Goal: Ask a question

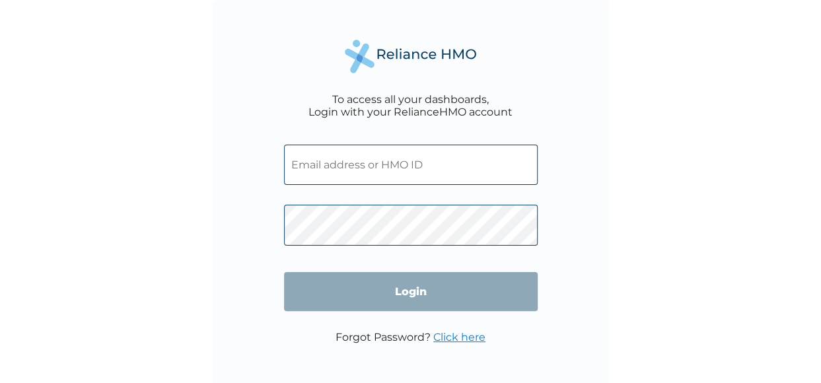
click at [339, 168] on input "text" at bounding box center [411, 165] width 254 height 40
type input "[EMAIL_ADDRESS][DOMAIN_NAME]"
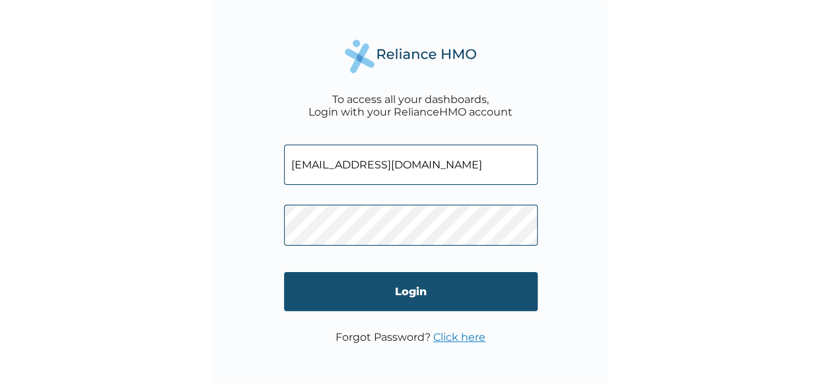
click at [420, 303] on input "Login" at bounding box center [411, 291] width 254 height 39
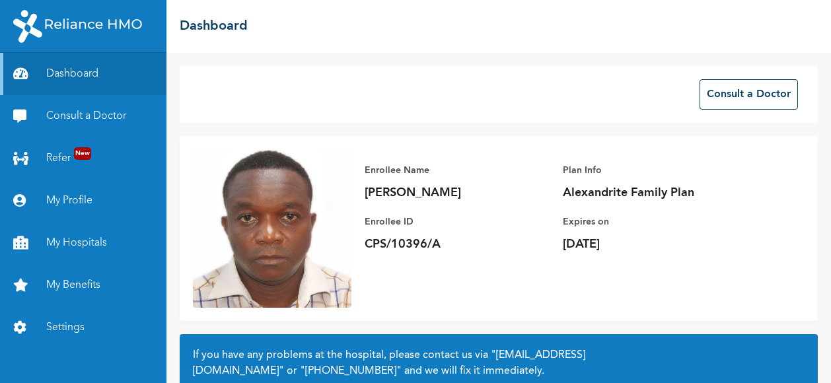
click at [285, 116] on div "Consult a Doctor" at bounding box center [499, 94] width 638 height 57
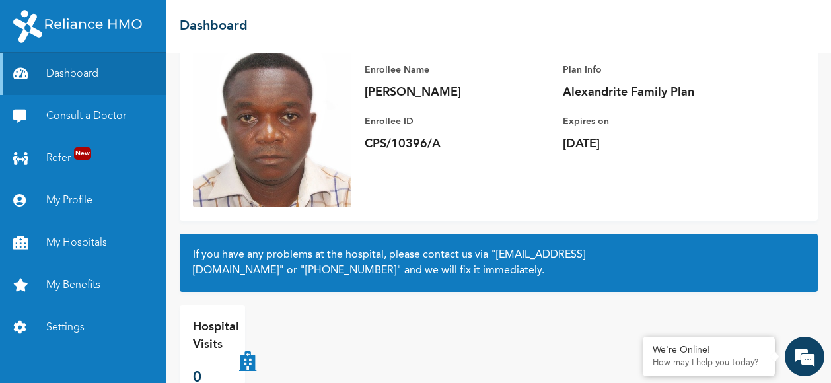
scroll to position [128, 0]
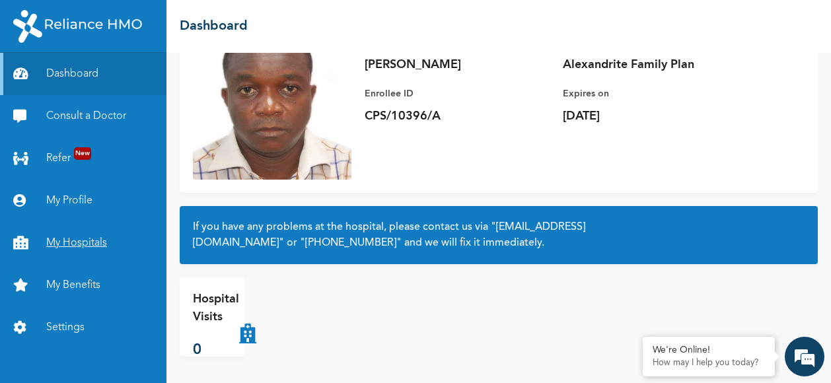
click at [78, 242] on link "My Hospitals" at bounding box center [83, 243] width 166 height 42
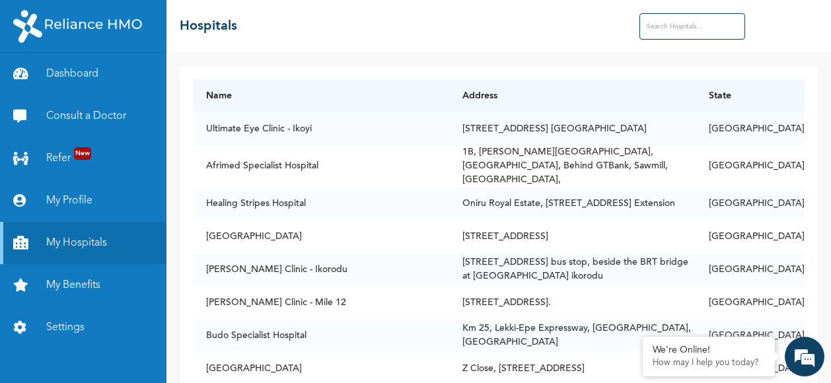
click at [669, 24] on input "text" at bounding box center [693, 26] width 106 height 26
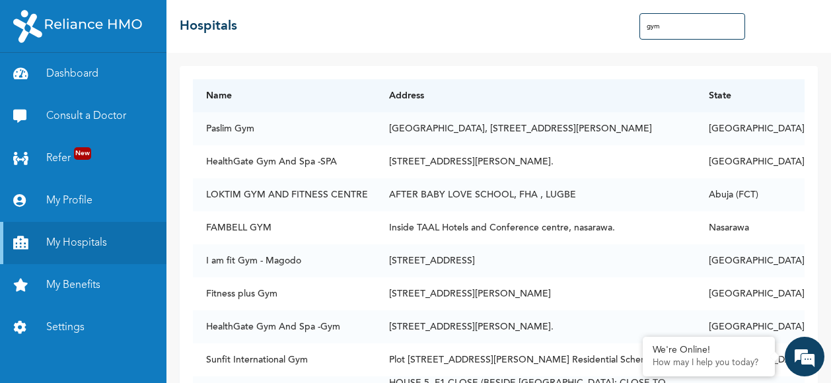
click at [669, 28] on input "gym" at bounding box center [693, 26] width 106 height 26
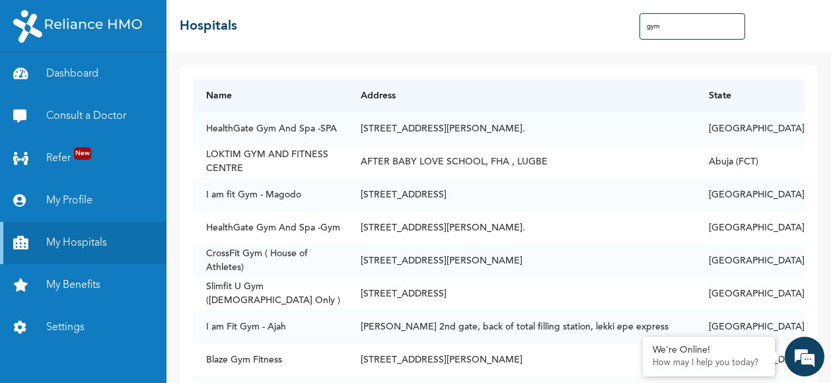
click at [667, 26] on input "gym" at bounding box center [693, 26] width 106 height 26
drag, startPoint x: 666, startPoint y: 30, endPoint x: 634, endPoint y: 34, distance: 32.6
click at [634, 34] on div "☰ Hospitals gym" at bounding box center [498, 26] width 665 height 53
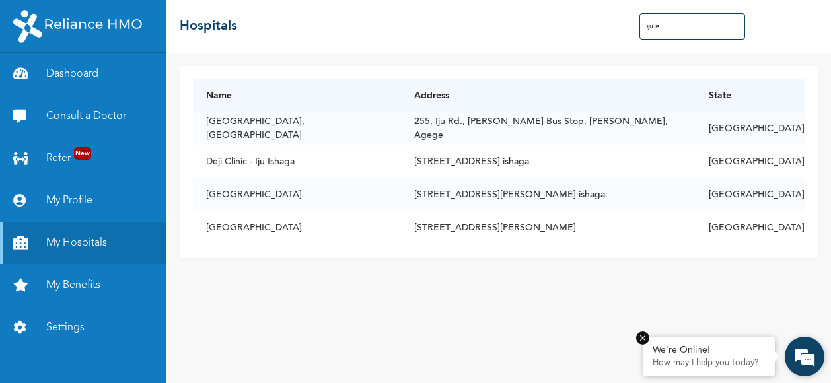
type input "iju is"
drag, startPoint x: 704, startPoint y: 356, endPoint x: 135, endPoint y: 157, distance: 603.4
click at [704, 356] on div "We're Online! How may I help you [DATE]?" at bounding box center [709, 357] width 132 height 40
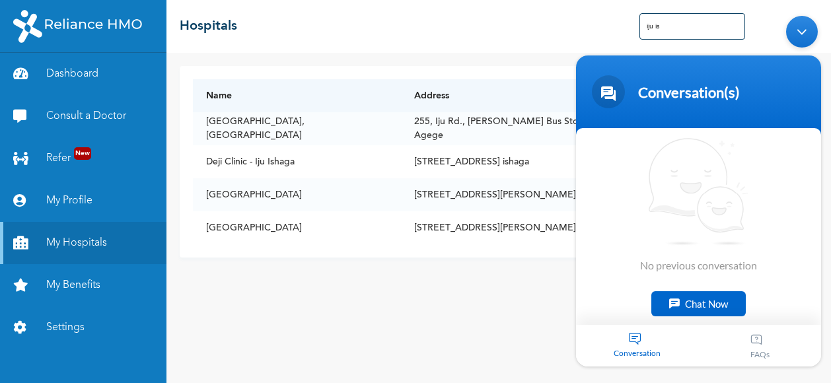
click at [703, 303] on div "Chat Now" at bounding box center [698, 303] width 94 height 25
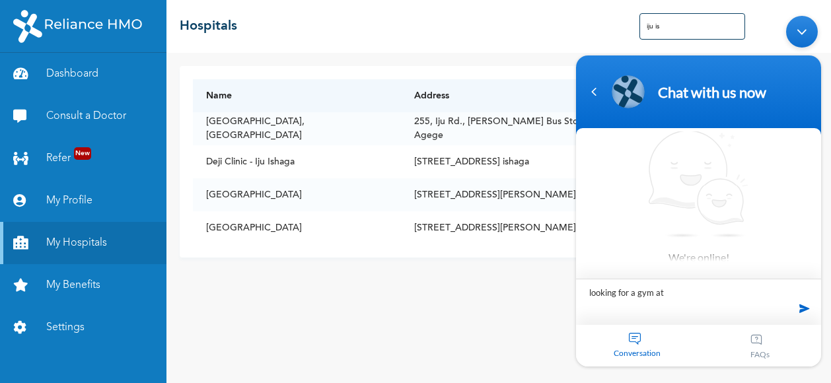
click at [667, 289] on textarea "looking for a gym at" at bounding box center [698, 302] width 245 height 46
paste textarea "at [GEOGRAPHIC_DATA] bus stop toyin along [GEOGRAPHIC_DATA], [GEOGRAPHIC_DATA]"
click at [670, 297] on textarea "looking for a gym at at [GEOGRAPHIC_DATA] bus stop toyin along [GEOGRAPHIC_DATA…" at bounding box center [698, 302] width 245 height 46
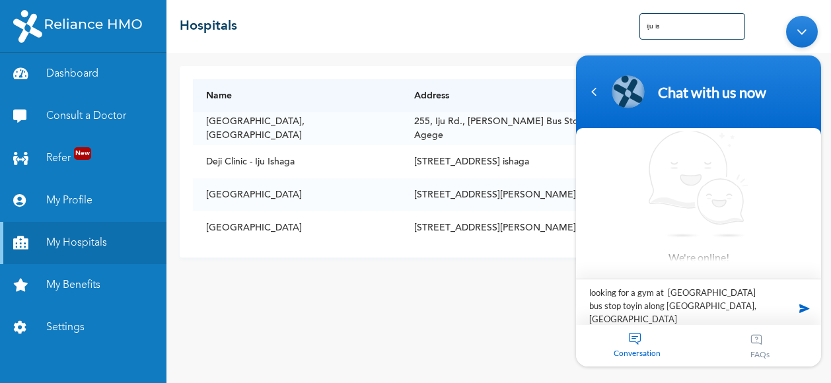
type textarea "looking for a gym at [GEOGRAPHIC_DATA] bus stop toyin along [GEOGRAPHIC_DATA], …"
click at [806, 305] on span at bounding box center [805, 309] width 20 height 20
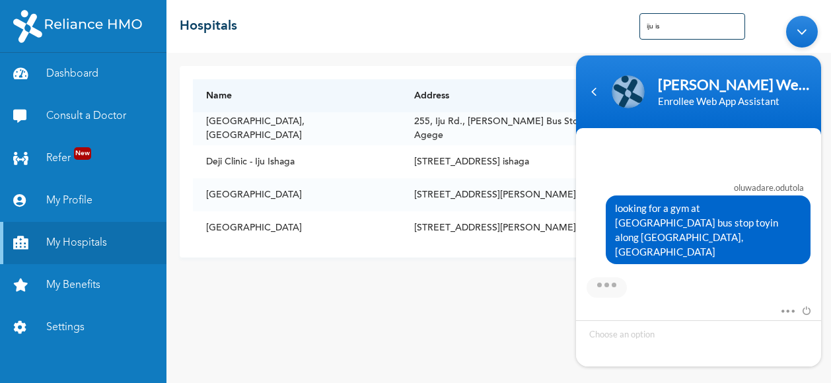
scroll to position [225, 0]
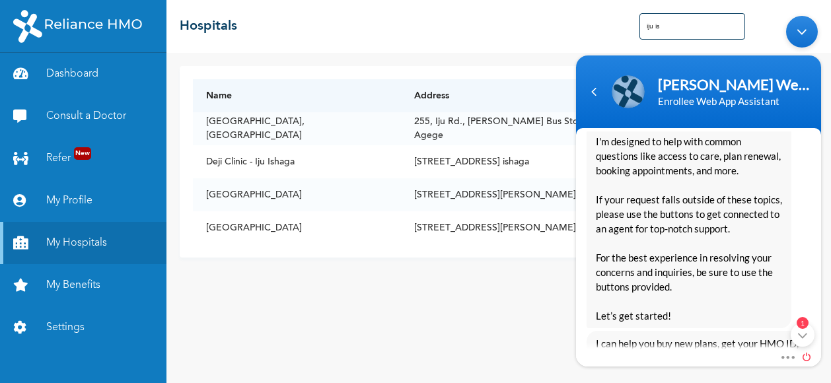
click at [809, 355] on span at bounding box center [803, 355] width 15 height 12
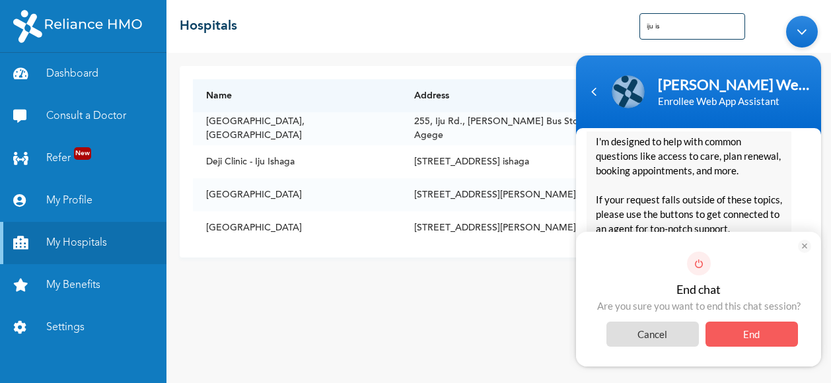
click at [660, 339] on span "Cancel" at bounding box center [652, 334] width 92 height 25
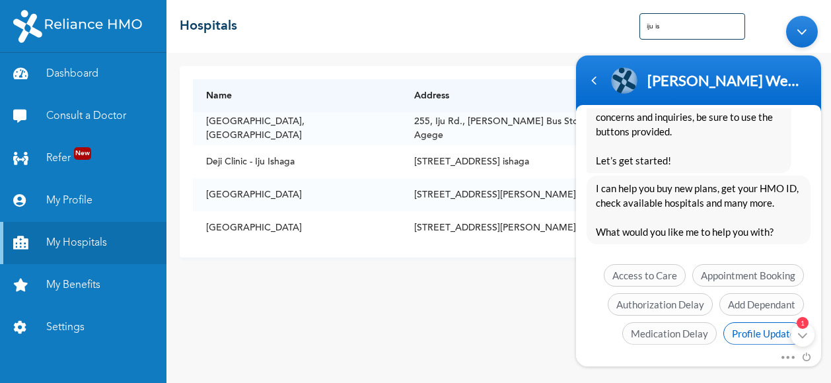
scroll to position [374, 0]
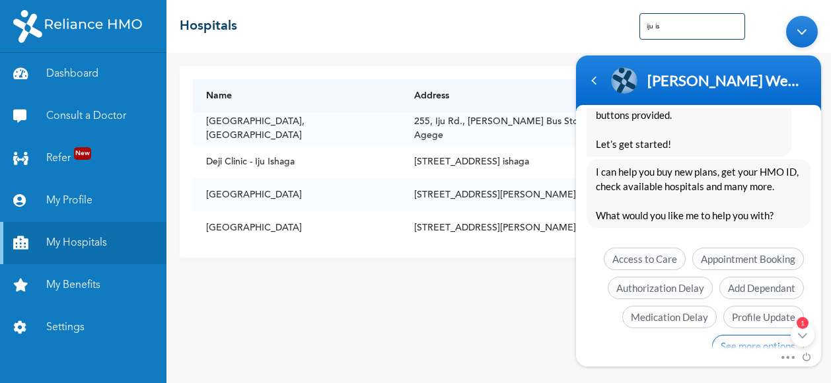
click at [756, 335] on span "See more options" at bounding box center [758, 346] width 92 height 22
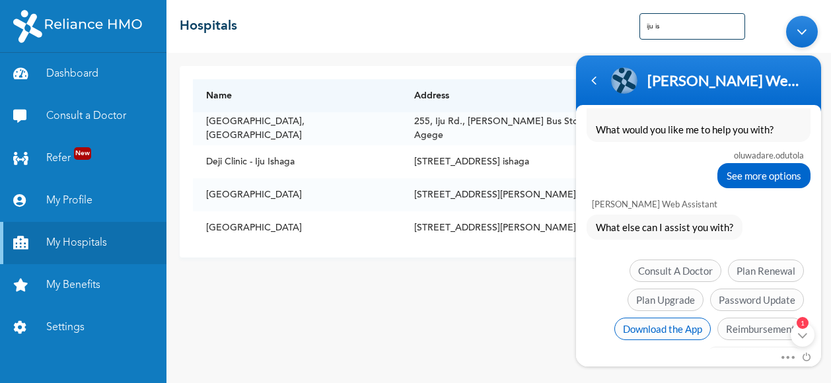
scroll to position [471, 0]
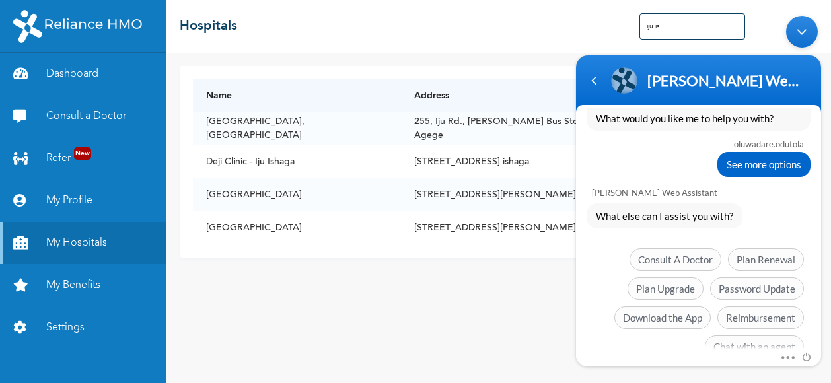
click at [766, 336] on span "Chat with an agent" at bounding box center [754, 347] width 99 height 22
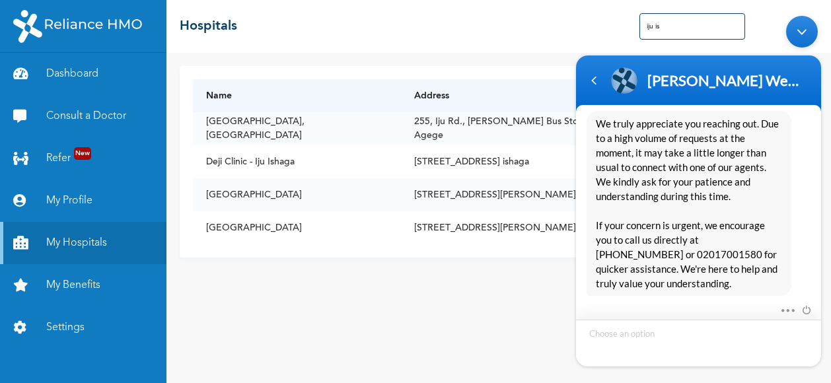
scroll to position [731, 0]
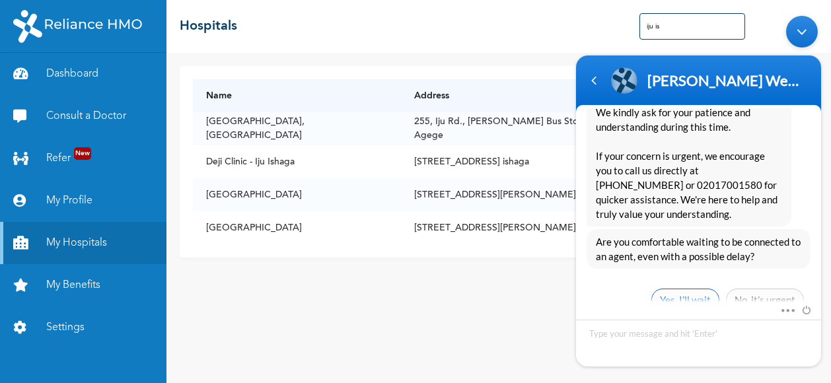
click at [696, 289] on span "Yes, I’ll wait" at bounding box center [685, 300] width 68 height 22
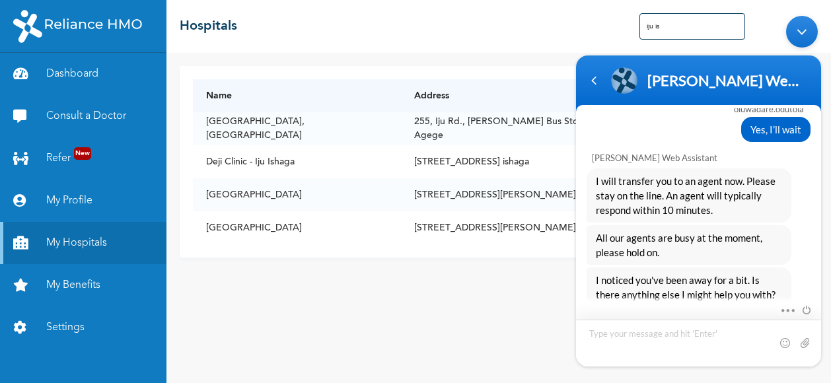
scroll to position [881, 0]
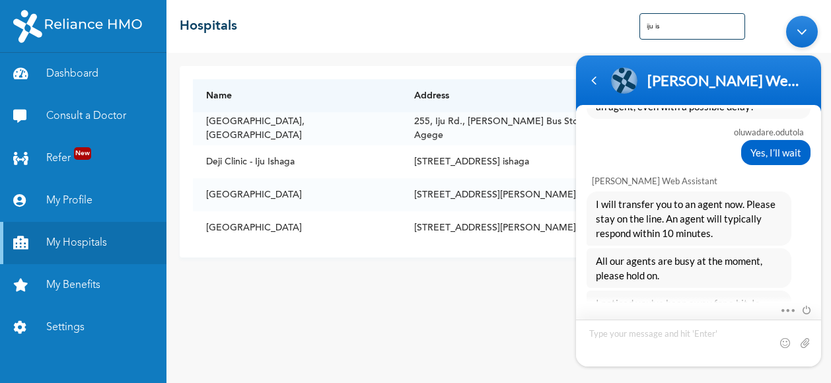
click at [634, 341] on textarea "Type your message and hit 'Enter'" at bounding box center [698, 343] width 245 height 47
type textarea "i want talk to an agent"
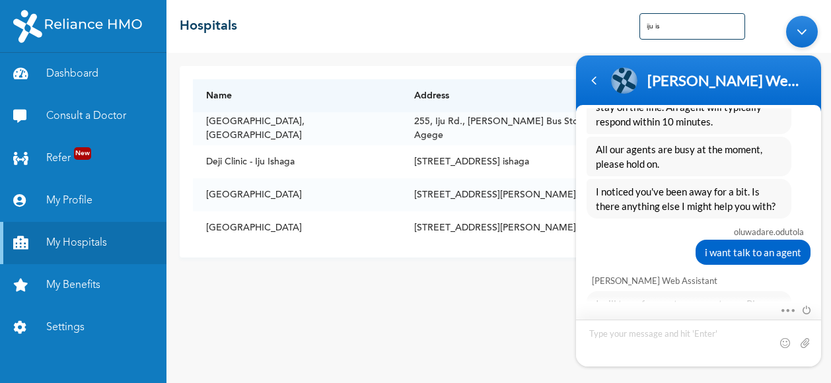
scroll to position [1061, 0]
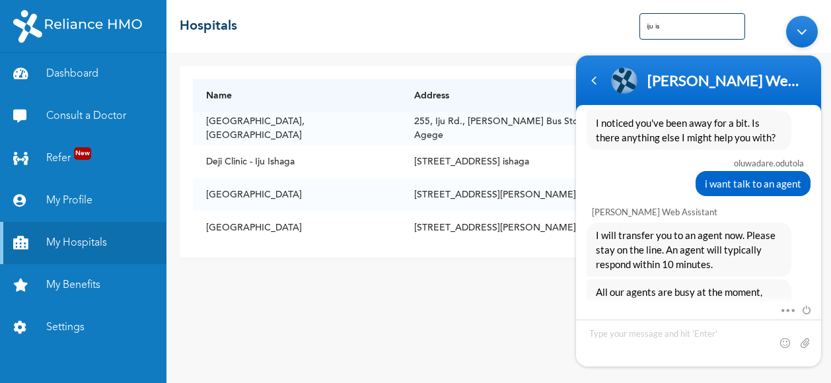
click at [514, 316] on div "Name Address [GEOGRAPHIC_DATA], [STREET_ADDRESS][PERSON_NAME] Bus Stop, [GEOGRA…" at bounding box center [498, 218] width 665 height 330
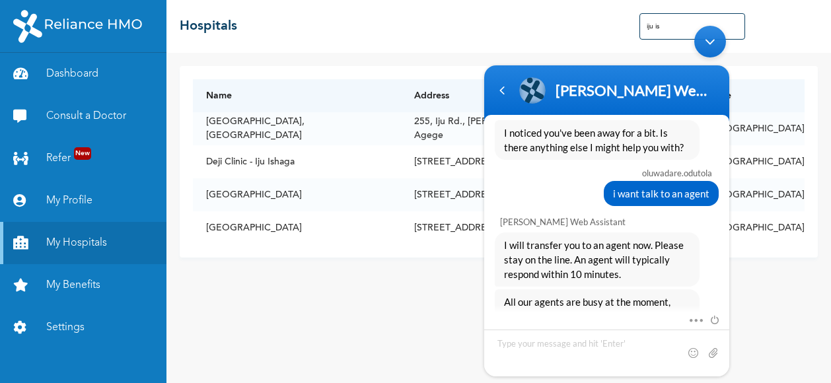
drag, startPoint x: 585, startPoint y: 77, endPoint x: 632, endPoint y: 124, distance: 66.3
click at [632, 124] on section "[PERSON_NAME] Web Assistant Enrollee Web App Assistant oluwadare.odutola lookin…" at bounding box center [606, 220] width 245 height 311
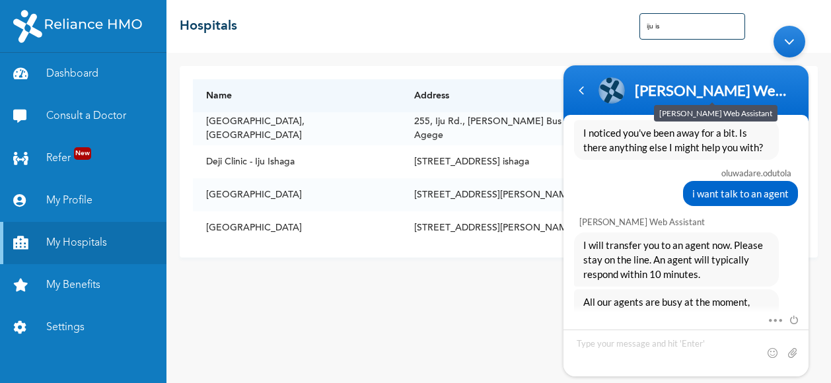
drag, startPoint x: 653, startPoint y: 84, endPoint x: 651, endPoint y: 96, distance: 12.0
click at [653, 96] on div "[PERSON_NAME] Web Assistant" at bounding box center [711, 90] width 153 height 18
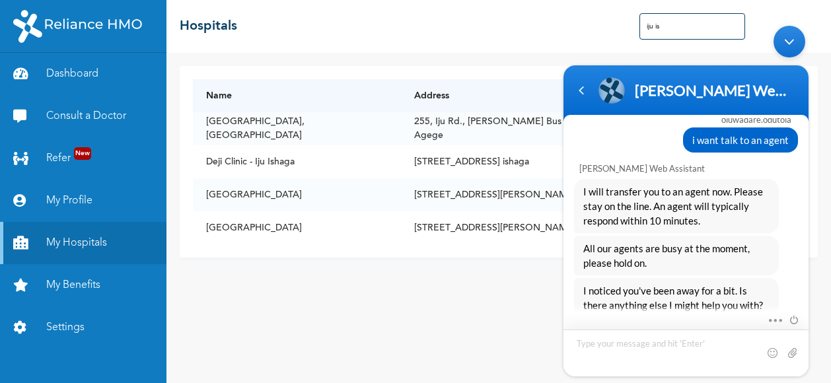
scroll to position [1091, 0]
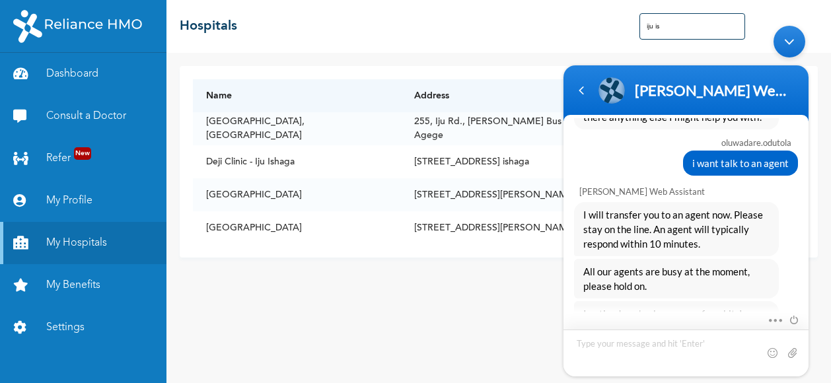
click at [687, 349] on textarea "Type your message and hit 'Enter'" at bounding box center [686, 353] width 245 height 47
type textarea "i'm waiting"
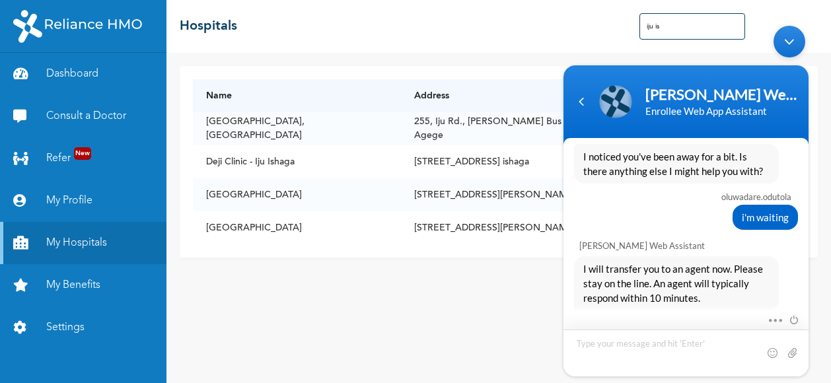
scroll to position [1272, 0]
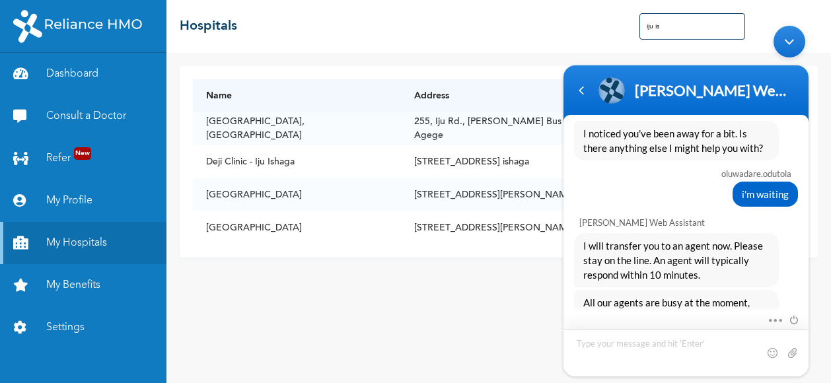
click at [654, 352] on textarea "Type your message and hit 'Enter'" at bounding box center [686, 353] width 245 height 47
type textarea "waiting"
click at [632, 351] on textarea "Type your message and hit 'Enter'" at bounding box center [686, 353] width 245 height 47
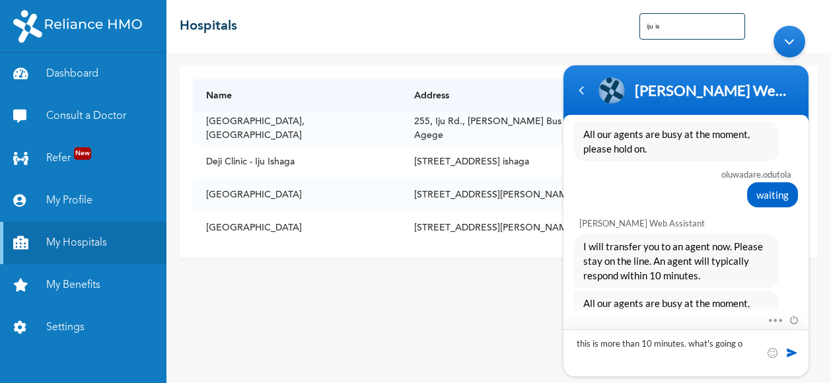
type textarea "this is more than 10 minutes. what's going on"
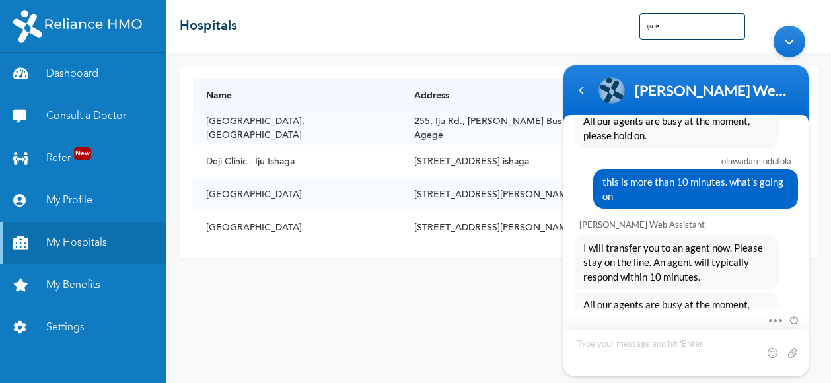
scroll to position [1623, 0]
click at [509, 317] on div "Name Address [GEOGRAPHIC_DATA], [STREET_ADDRESS][PERSON_NAME] Bus Stop, [GEOGRA…" at bounding box center [498, 218] width 665 height 330
click at [507, 47] on div "☰ Hospitals iju is" at bounding box center [498, 26] width 665 height 53
click at [674, 20] on body "[PERSON_NAME] Web Assistant Enrollee Web App Assistant oluwadare.odutola lookin…" at bounding box center [686, 201] width 258 height 364
click at [666, 26] on body "[PERSON_NAME] Web Assistant Enrollee Web App Assistant oluwadare.odutola lookin…" at bounding box center [686, 201] width 258 height 364
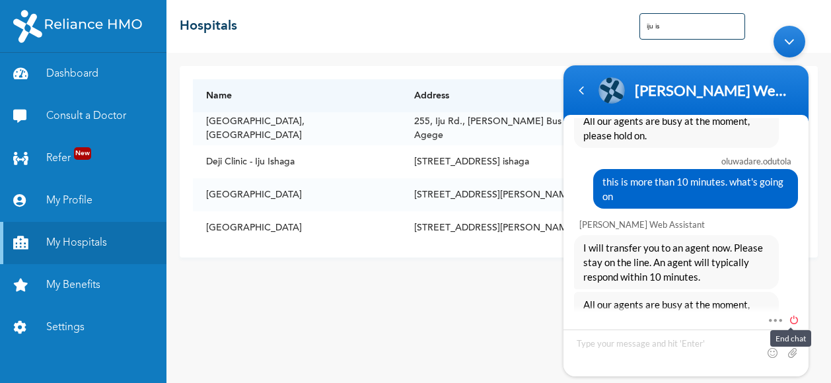
click at [797, 319] on span at bounding box center [791, 318] width 15 height 12
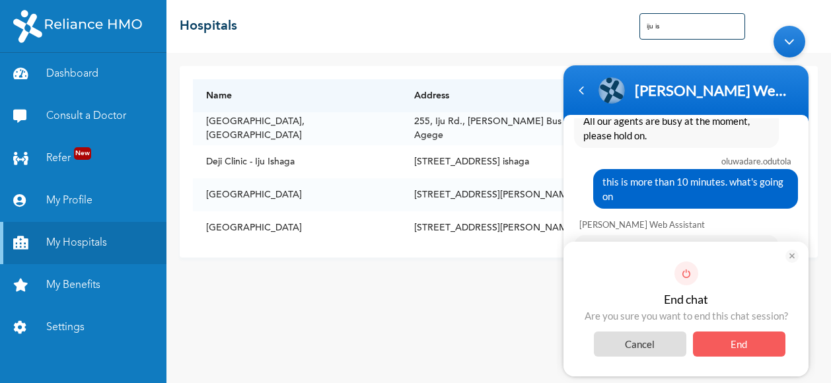
click at [748, 347] on span "End" at bounding box center [739, 344] width 92 height 25
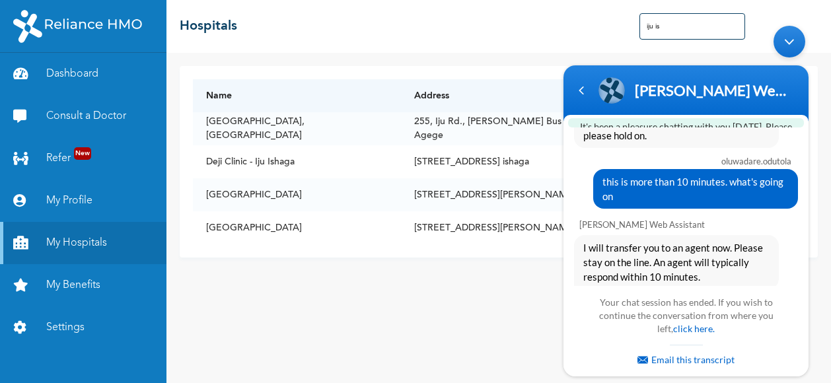
scroll to position [1767, 0]
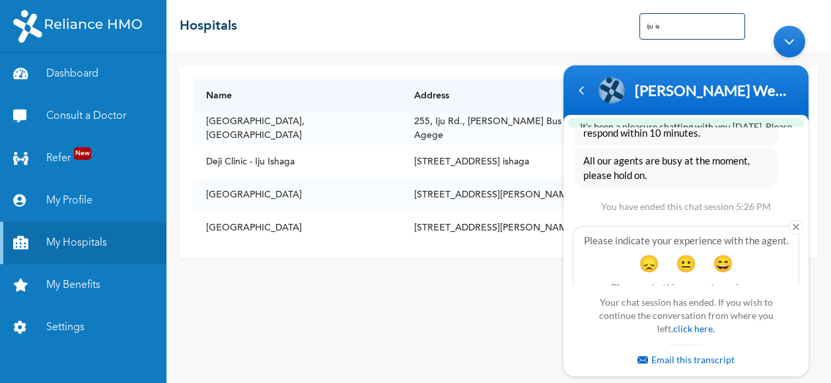
click at [738, 350] on div "Email this transcript" at bounding box center [686, 356] width 199 height 22
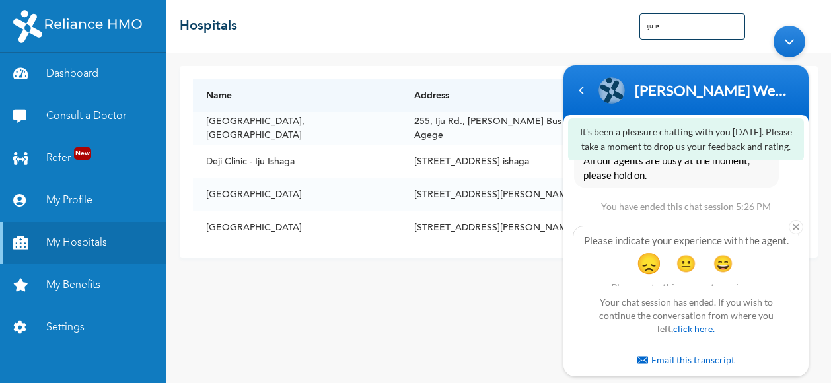
click at [649, 250] on span "😞" at bounding box center [649, 263] width 26 height 26
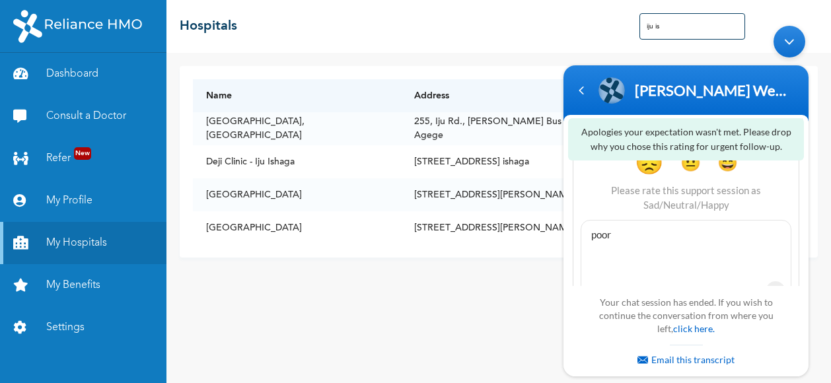
type textarea "poor"
click at [781, 281] on span at bounding box center [776, 291] width 20 height 20
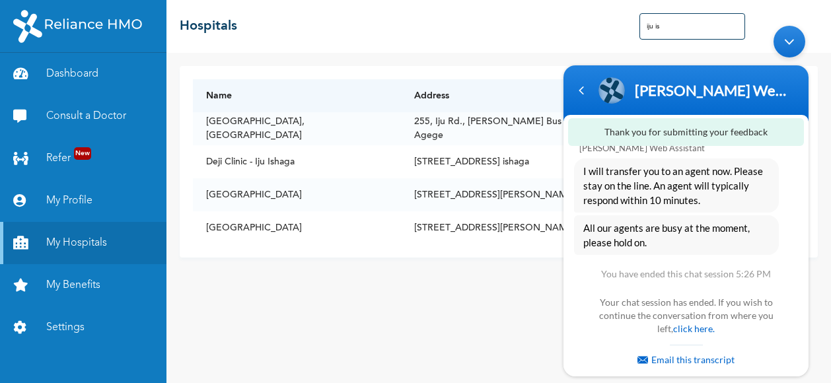
scroll to position [1765, 0]
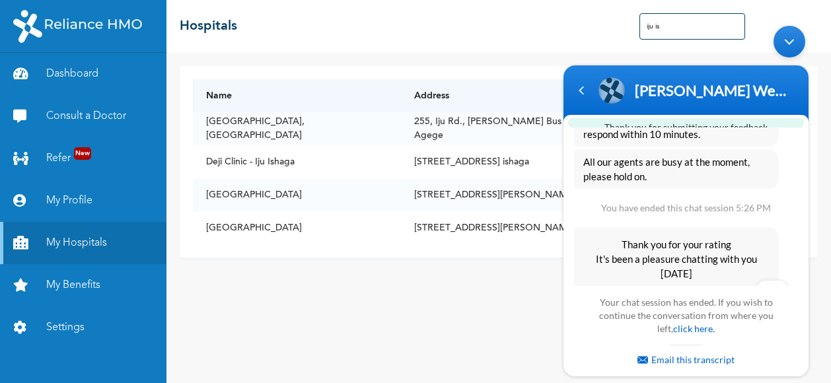
click at [789, 36] on div "Minimize live chat window" at bounding box center [790, 42] width 32 height 32
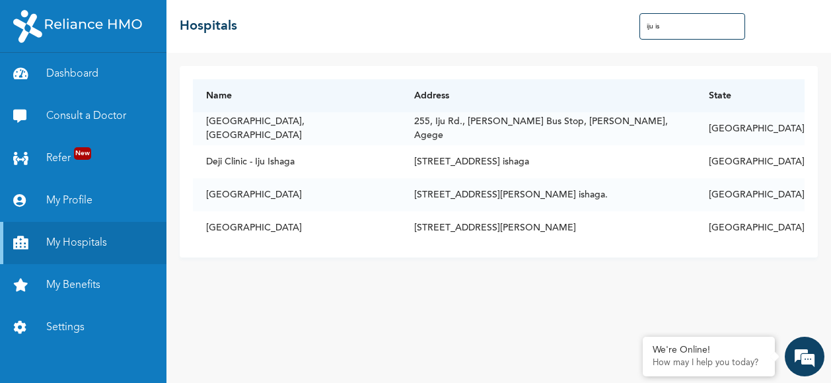
drag, startPoint x: 684, startPoint y: 28, endPoint x: 589, endPoint y: 30, distance: 95.8
click at [593, 31] on div "☰ Hospitals iju is" at bounding box center [498, 26] width 665 height 53
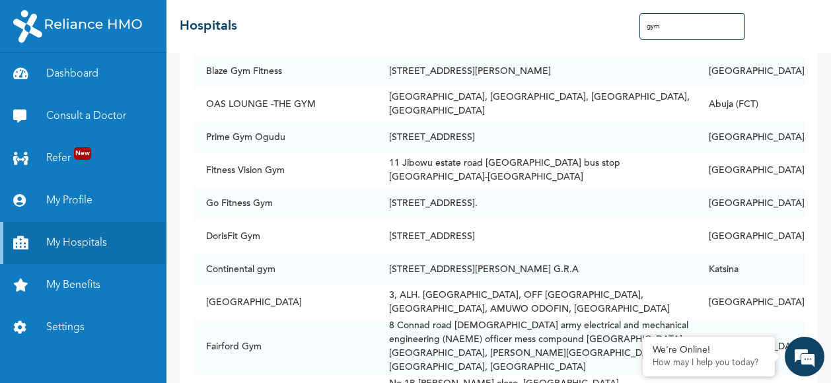
scroll to position [462, 0]
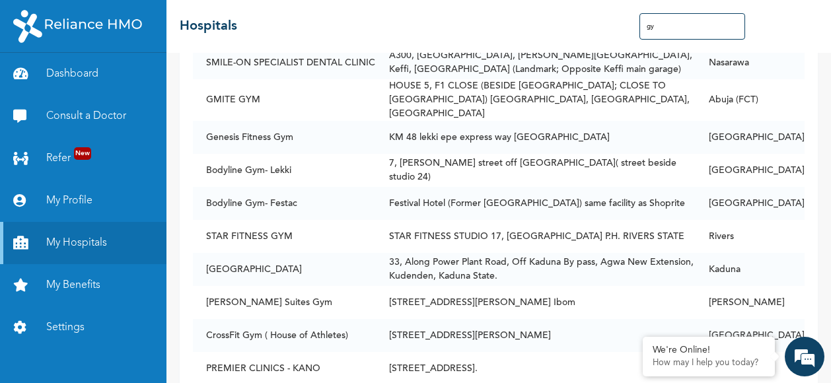
type input "g"
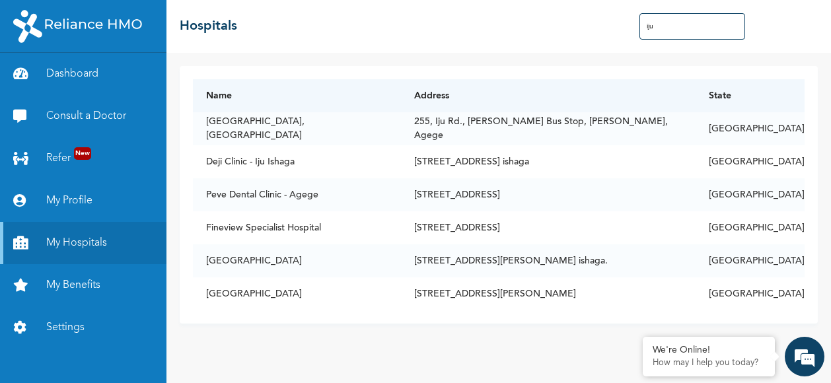
scroll to position [0, 0]
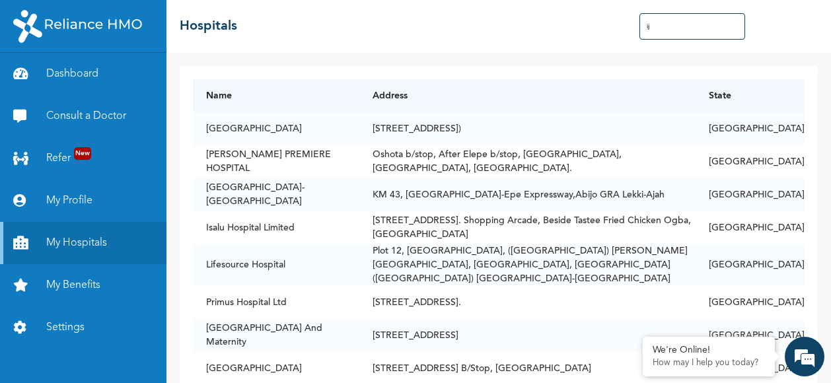
type input "i"
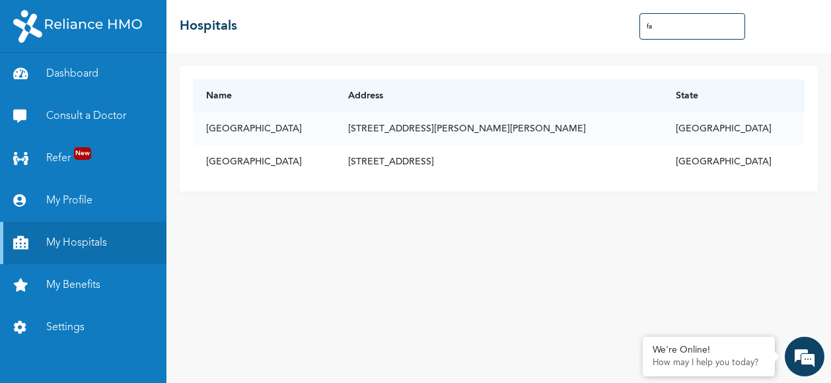
type input "f"
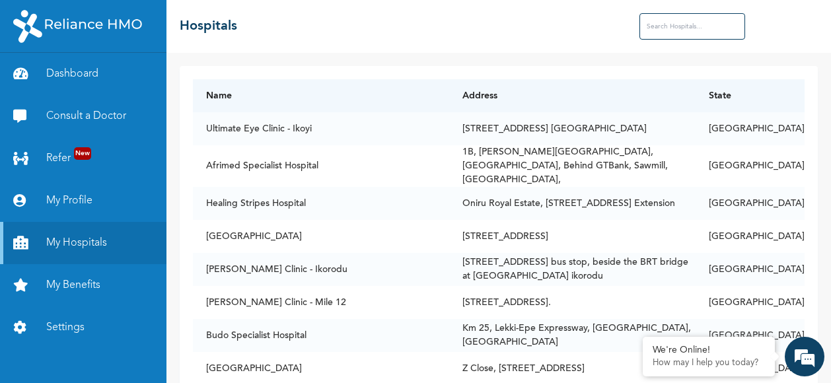
click at [364, 20] on div "☰ Hospitals" at bounding box center [498, 26] width 665 height 53
click at [429, 26] on div "☰ Hospitals" at bounding box center [498, 26] width 665 height 53
